Goal: Register for event/course

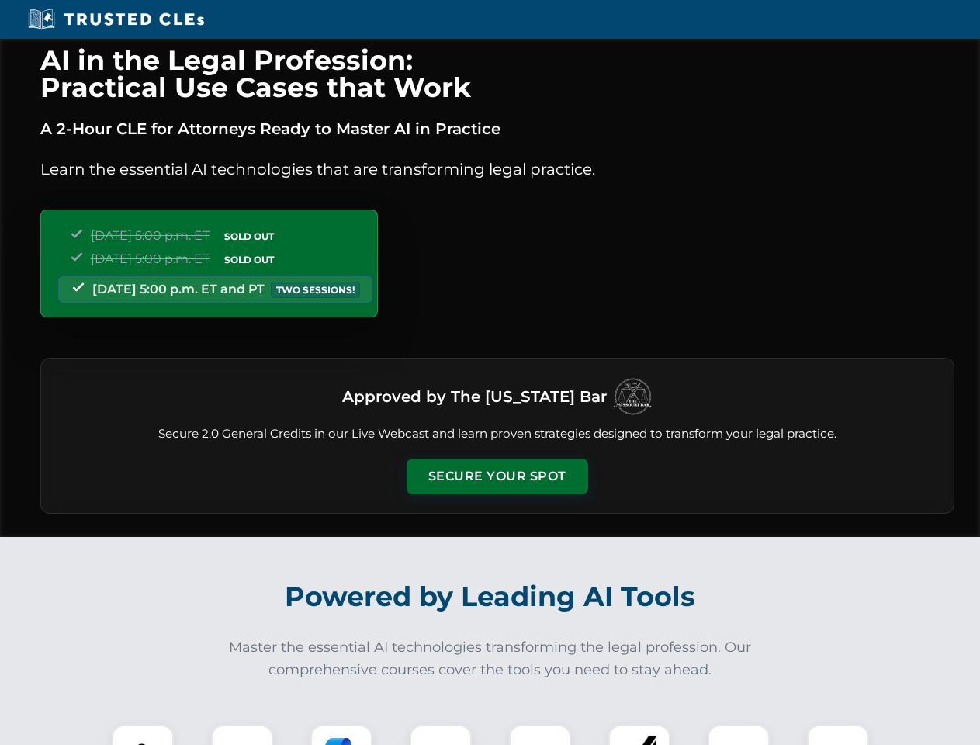
click at [497, 476] on button "Secure Your Spot" at bounding box center [498, 477] width 182 height 36
click at [143, 735] on img at bounding box center [142, 755] width 45 height 45
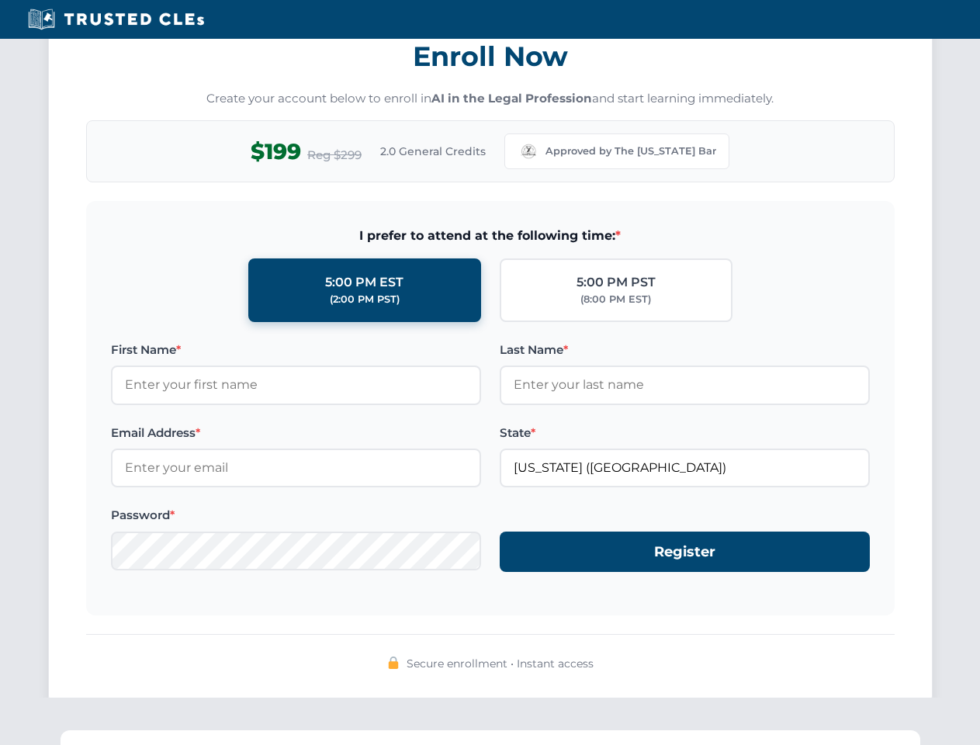
scroll to position [1523, 0]
